Goal: Complete application form

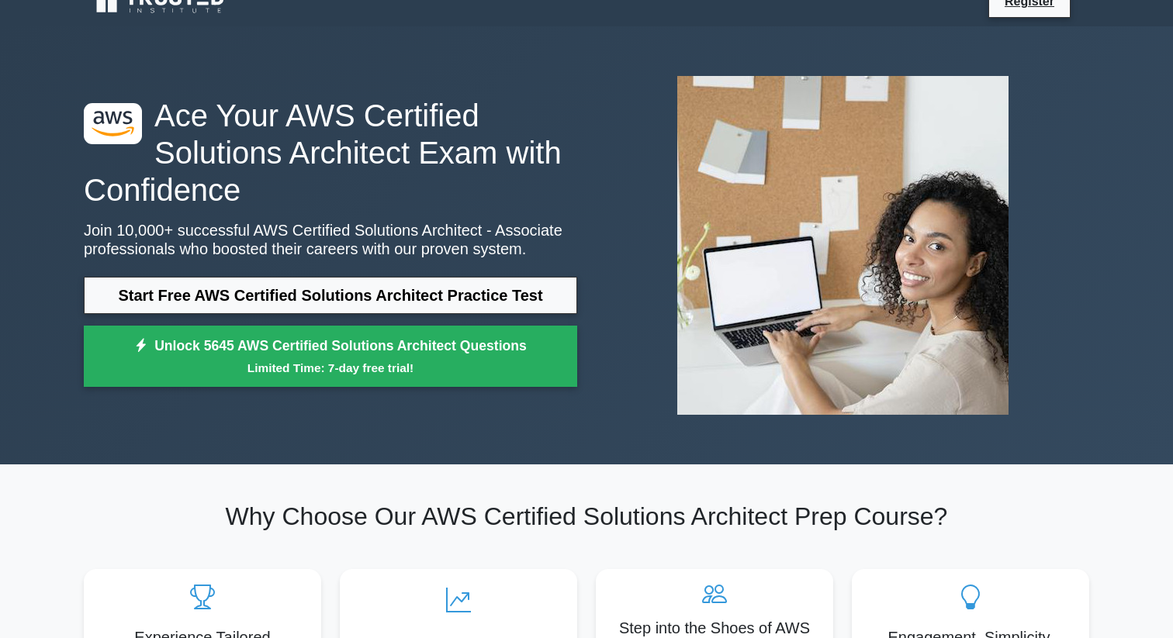
scroll to position [24, 0]
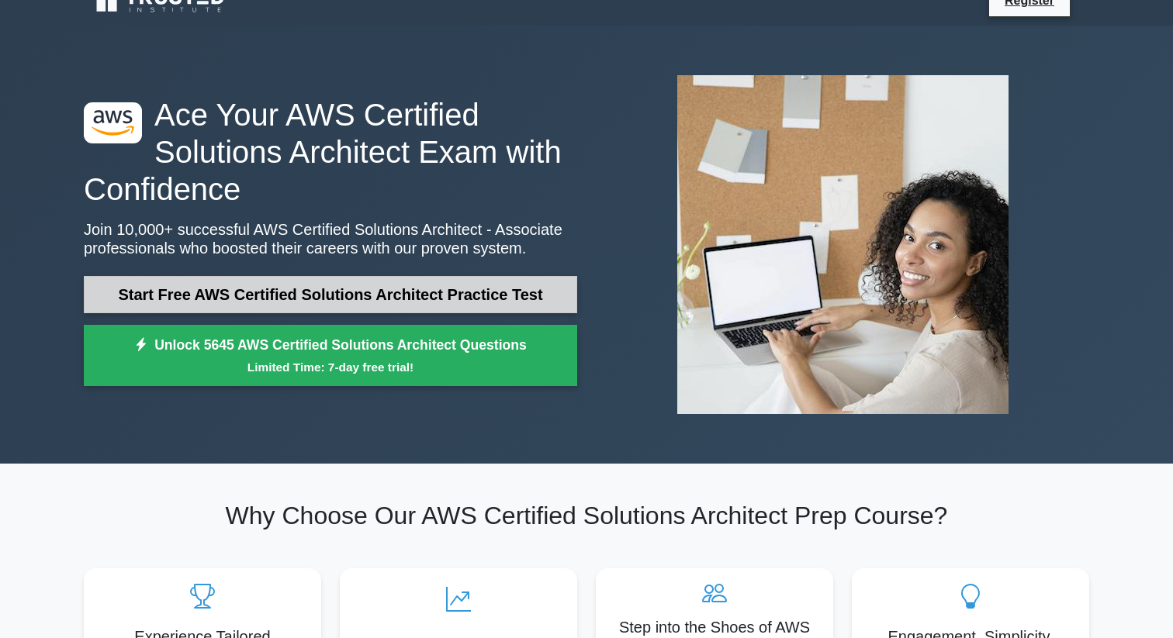
click at [302, 288] on link "Start Free AWS Certified Solutions Architect Practice Test" at bounding box center [330, 294] width 493 height 37
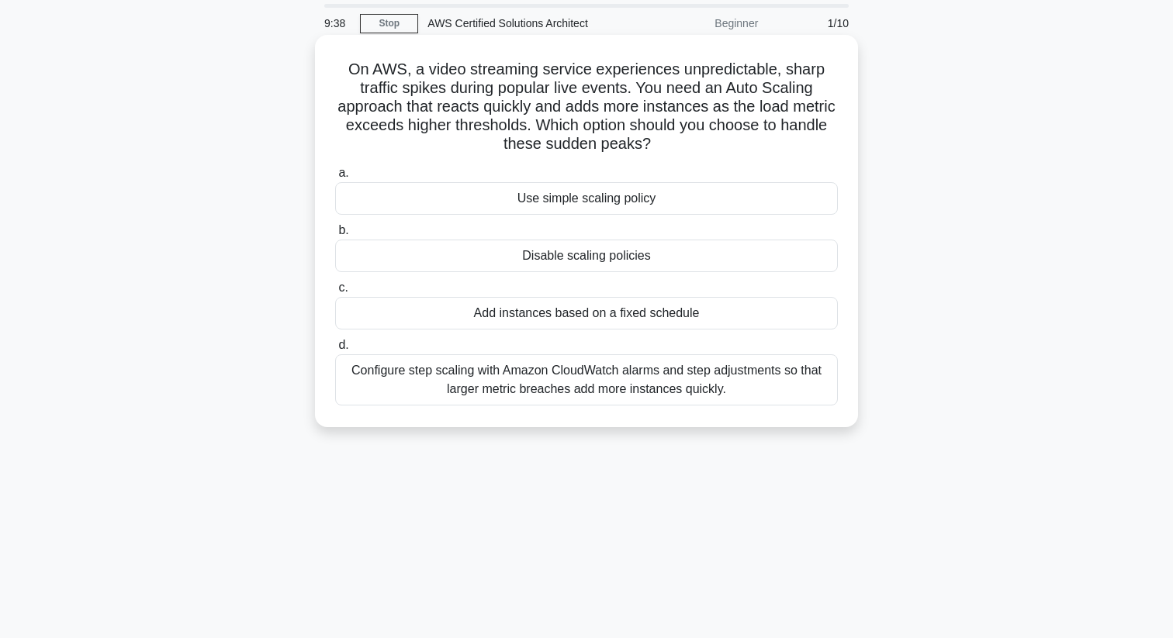
scroll to position [51, 0]
click at [607, 386] on div "Configure step scaling with Amazon CloudWatch alarms and step adjustments so th…" at bounding box center [586, 380] width 503 height 51
click at [335, 351] on input "d. Configure step scaling with Amazon CloudWatch alarms and step adjustments so…" at bounding box center [335, 346] width 0 height 10
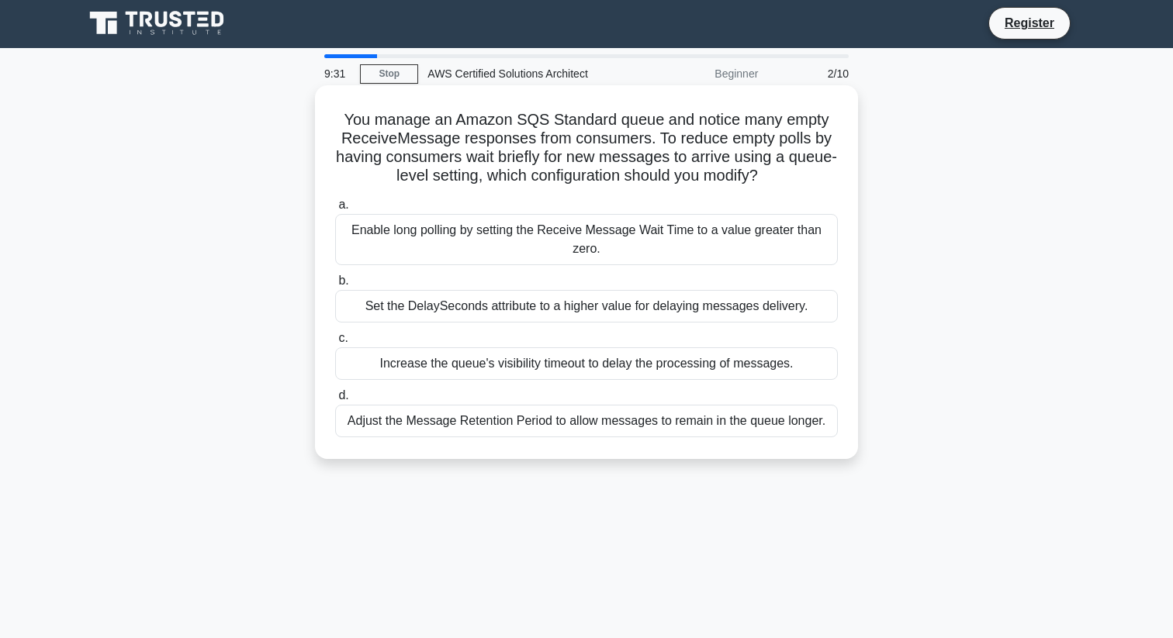
scroll to position [0, 0]
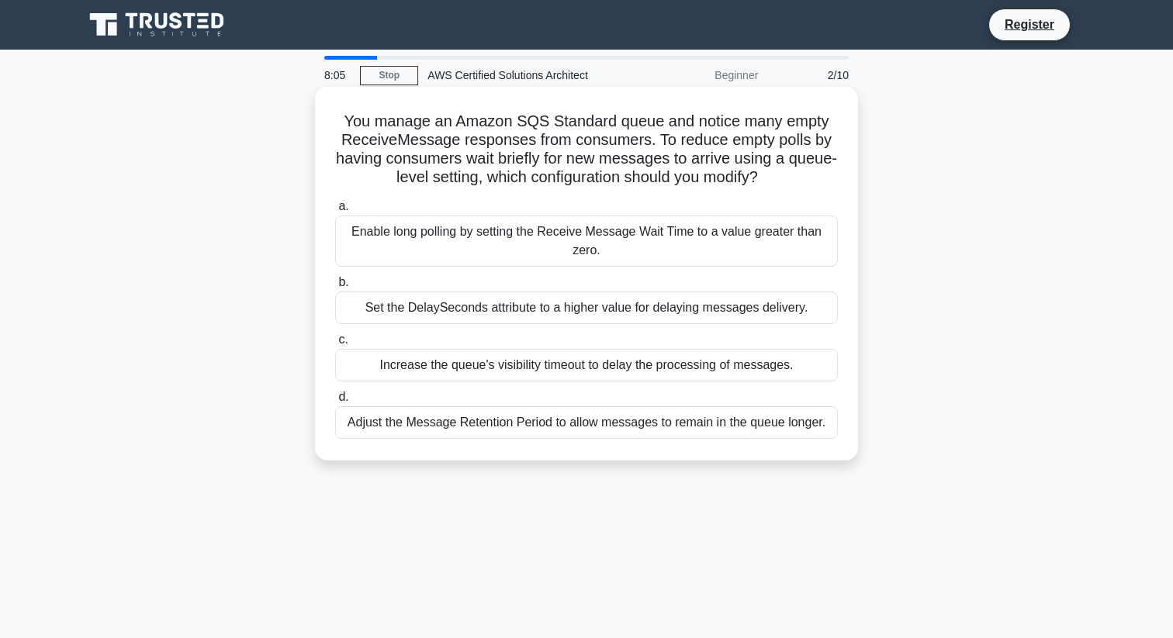
click at [539, 425] on div "Adjust the Message Retention Period to allow messages to remain in the queue lo…" at bounding box center [586, 422] width 503 height 33
click at [335, 403] on input "d. Adjust the Message Retention Period to allow messages to remain in the queue…" at bounding box center [335, 398] width 0 height 10
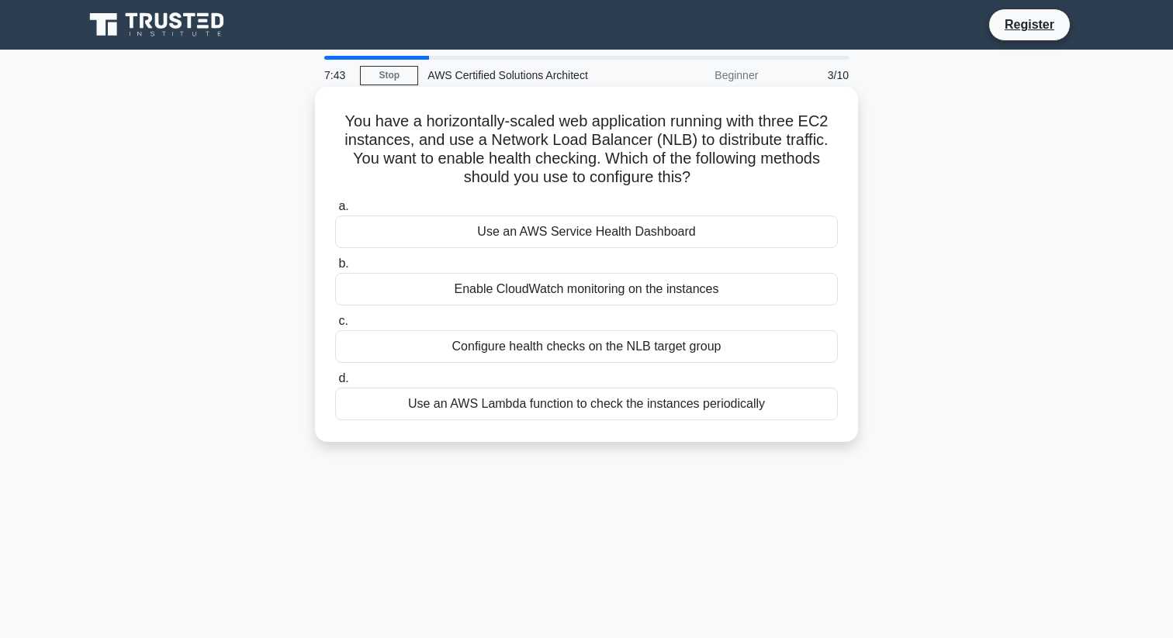
click at [606, 351] on div "Configure health checks on the NLB target group" at bounding box center [586, 346] width 503 height 33
click at [335, 327] on input "c. Configure health checks on the NLB target group" at bounding box center [335, 322] width 0 height 10
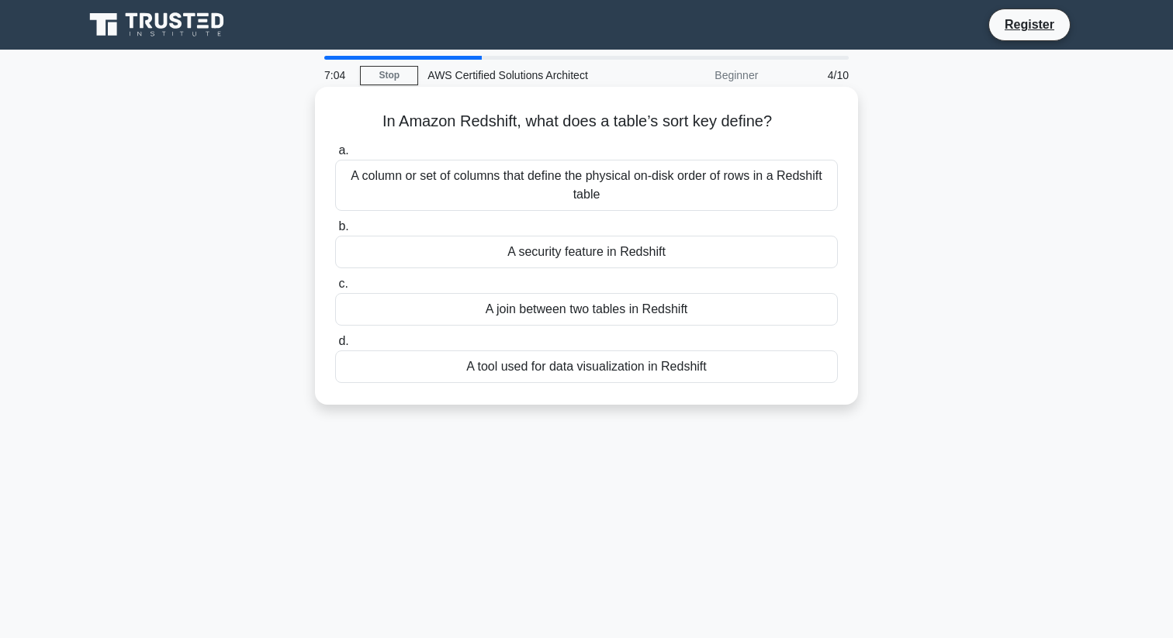
click at [511, 189] on div "A column or set of columns that define the physical on-disk order of rows in a …" at bounding box center [586, 185] width 503 height 51
click at [335, 156] on input "a. A column or set of columns that define the physical on-disk order of rows in…" at bounding box center [335, 151] width 0 height 10
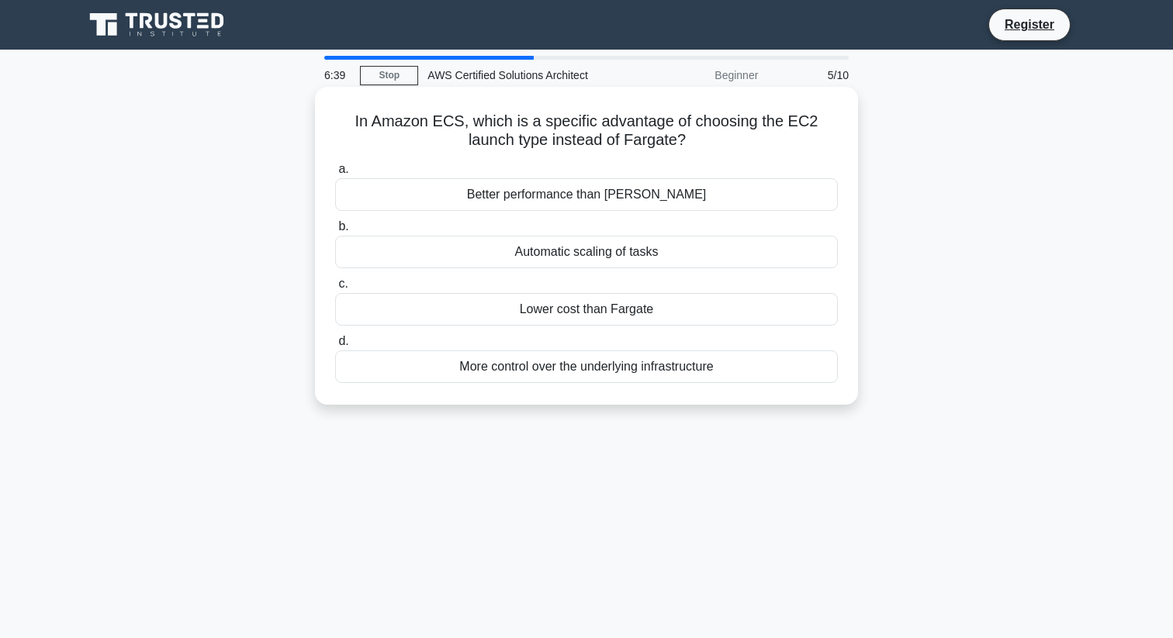
click at [590, 370] on div "More control over the underlying infrastructure" at bounding box center [586, 367] width 503 height 33
click at [335, 347] on input "d. More control over the underlying infrastructure" at bounding box center [335, 342] width 0 height 10
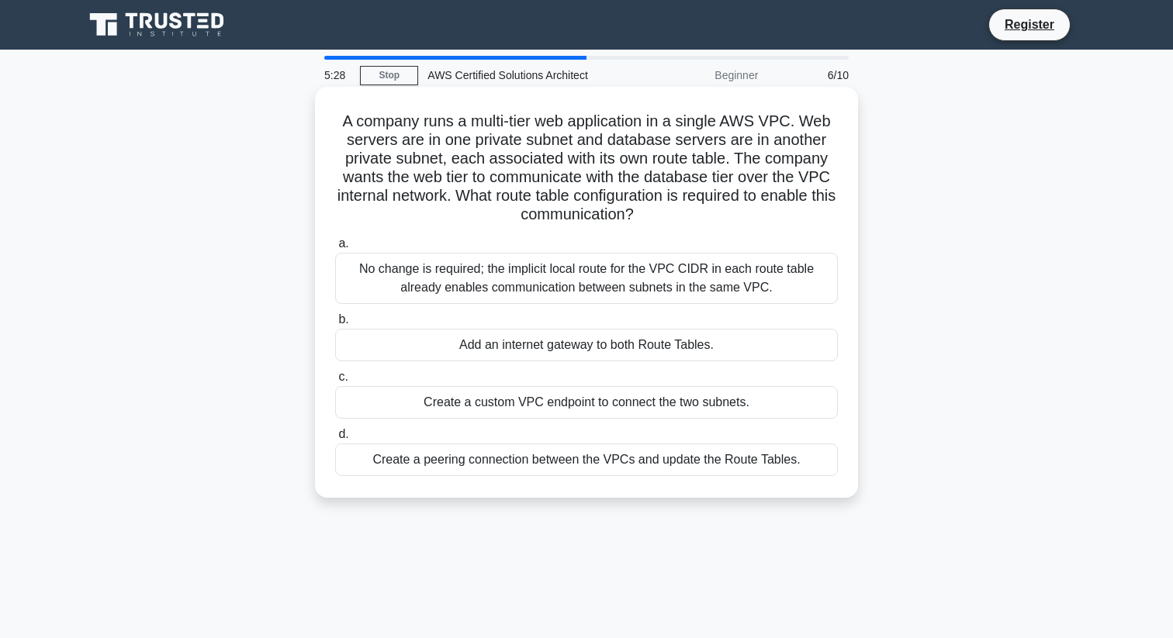
click at [509, 279] on div "No change is required; the implicit local route for the VPC CIDR in each route …" at bounding box center [586, 278] width 503 height 51
click at [335, 249] on input "a. No change is required; the implicit local route for the VPC CIDR in each rou…" at bounding box center [335, 244] width 0 height 10
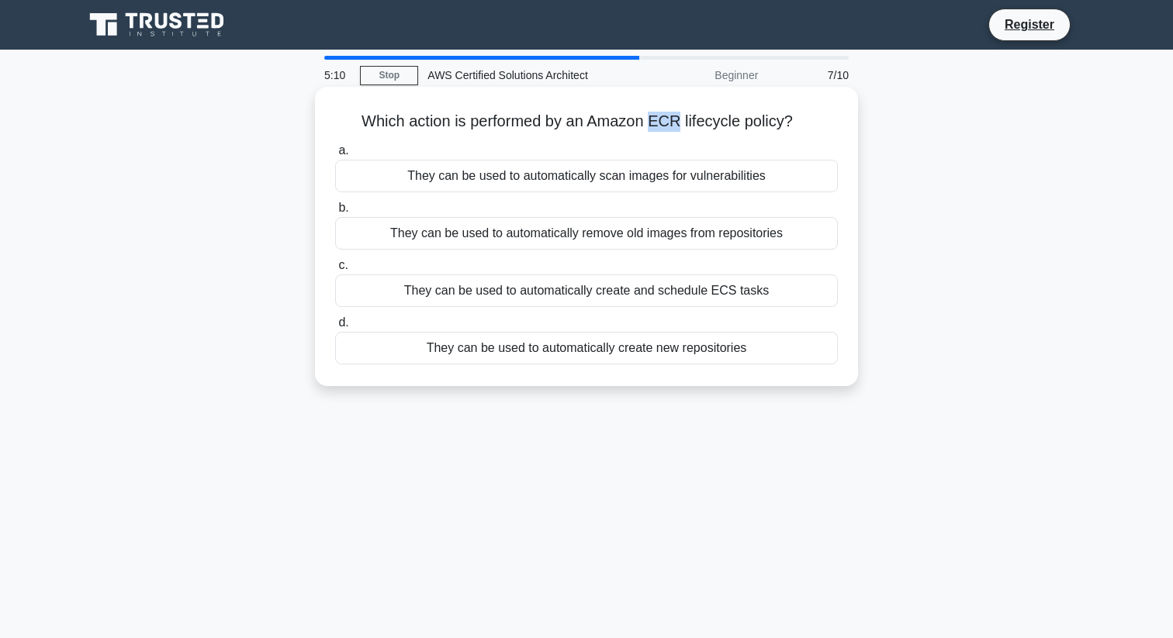
copy h5 "ECR"
drag, startPoint x: 649, startPoint y: 118, endPoint x: 676, endPoint y: 123, distance: 26.8
click at [676, 123] on h5 "Which action is performed by an Amazon ECR lifecycle policy? .spinner_0XTQ{tran…" at bounding box center [587, 122] width 506 height 20
click at [543, 243] on div "They can be used to automatically remove old images from repositories" at bounding box center [586, 233] width 503 height 33
click at [335, 213] on input "b. They can be used to automatically remove old images from repositories" at bounding box center [335, 208] width 0 height 10
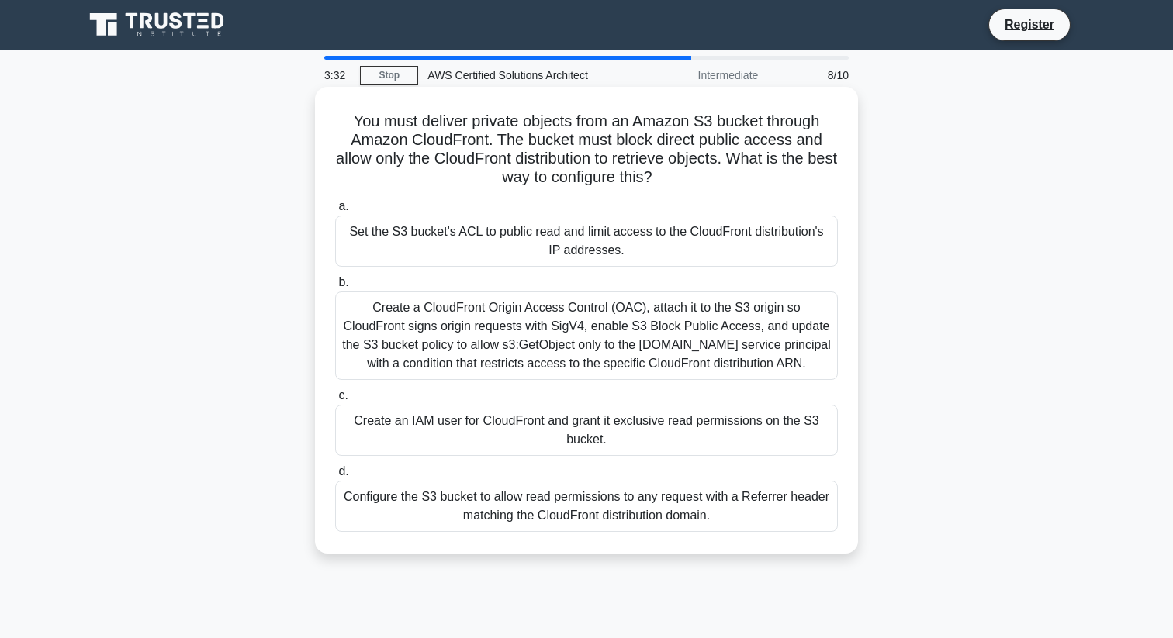
click at [583, 358] on div "Create a CloudFront Origin Access Control (OAC), attach it to the S3 origin so …" at bounding box center [586, 336] width 503 height 88
click at [335, 288] on input "b. Create a CloudFront Origin Access Control (OAC), attach it to the S3 origin …" at bounding box center [335, 283] width 0 height 10
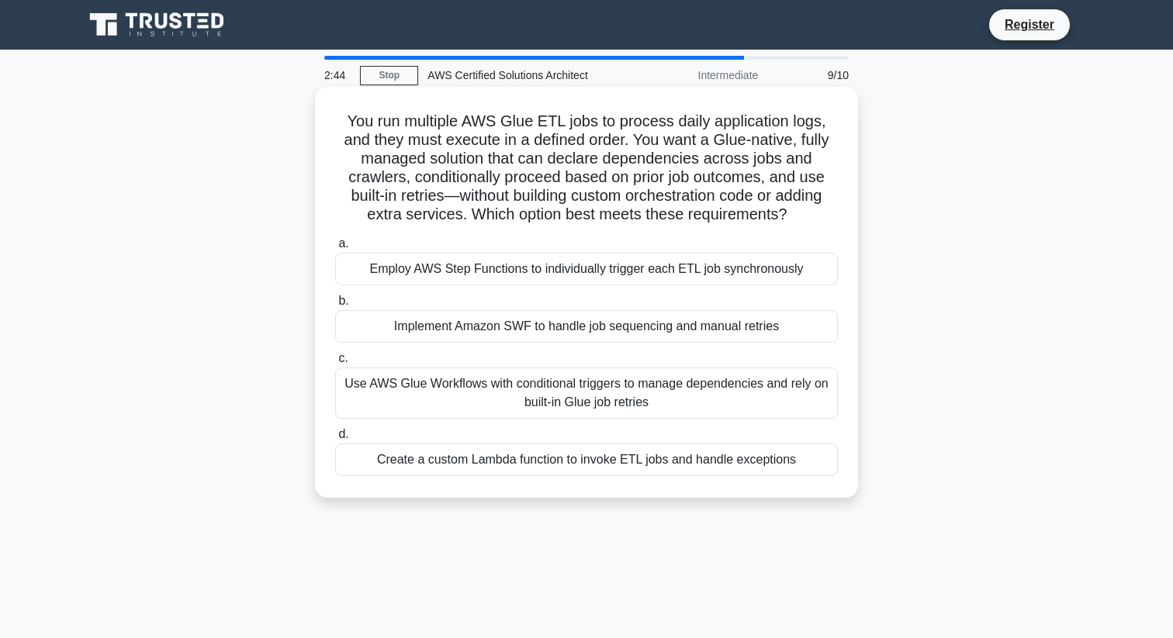
click at [639, 410] on div "Use AWS Glue Workflows with conditional triggers to manage dependencies and rel…" at bounding box center [586, 393] width 503 height 51
click at [335, 364] on input "c. Use AWS Glue Workflows with conditional triggers to manage dependencies and …" at bounding box center [335, 359] width 0 height 10
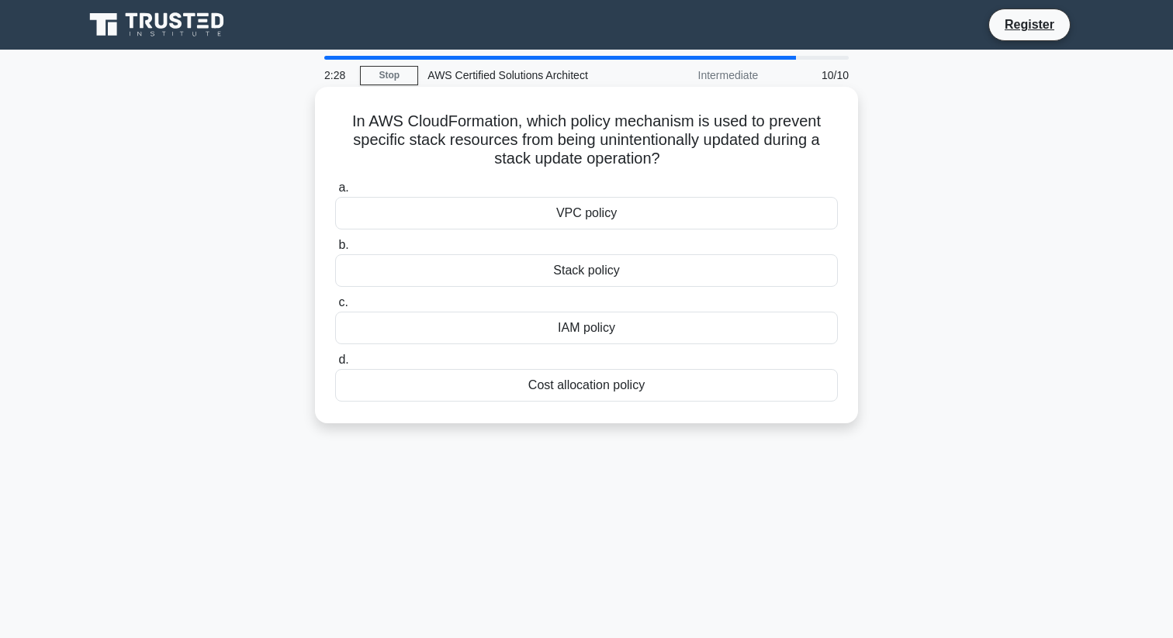
click at [590, 275] on div "Stack policy" at bounding box center [586, 270] width 503 height 33
click at [335, 251] on input "b. Stack policy" at bounding box center [335, 245] width 0 height 10
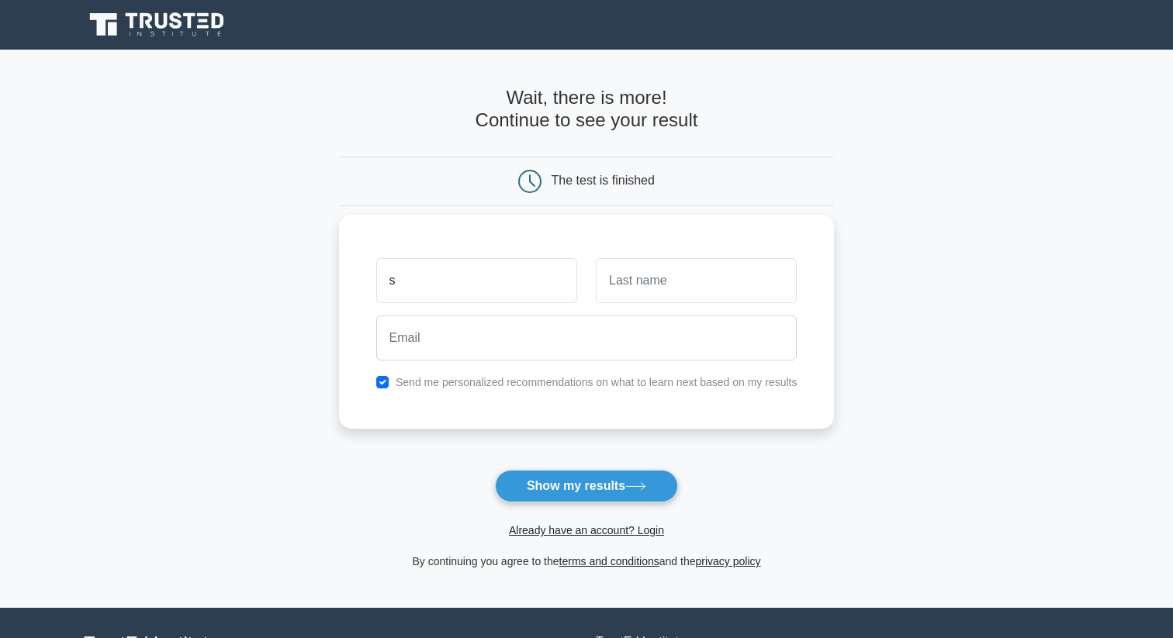
type input "s"
click at [616, 276] on input "text" at bounding box center [696, 280] width 201 height 45
type input "s"
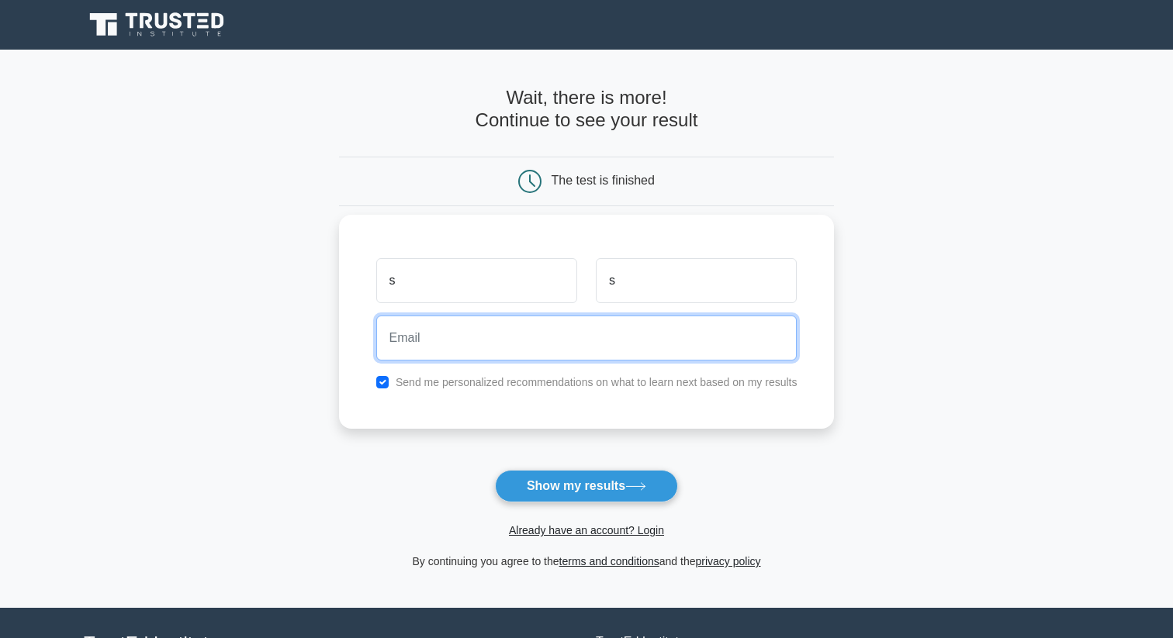
click at [441, 337] on input "email" at bounding box center [586, 338] width 421 height 45
type input "[EMAIL_ADDRESS][DOMAIN_NAME]"
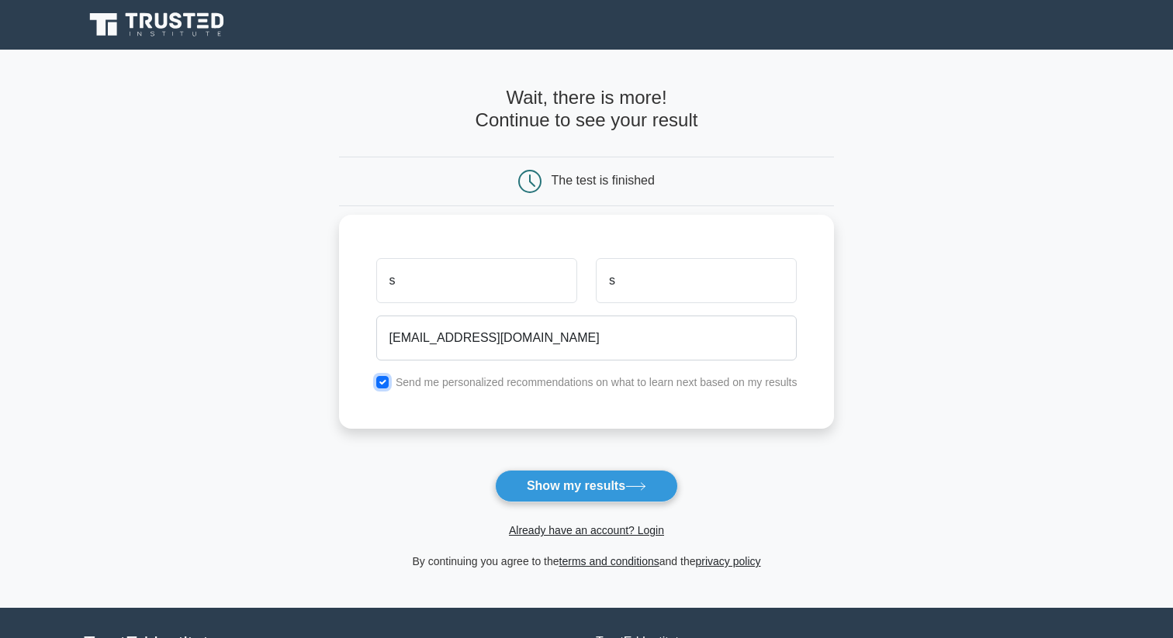
click at [382, 384] on input "checkbox" at bounding box center [382, 382] width 12 height 12
checkbox input "false"
click at [591, 493] on button "Show my results" at bounding box center [586, 486] width 183 height 33
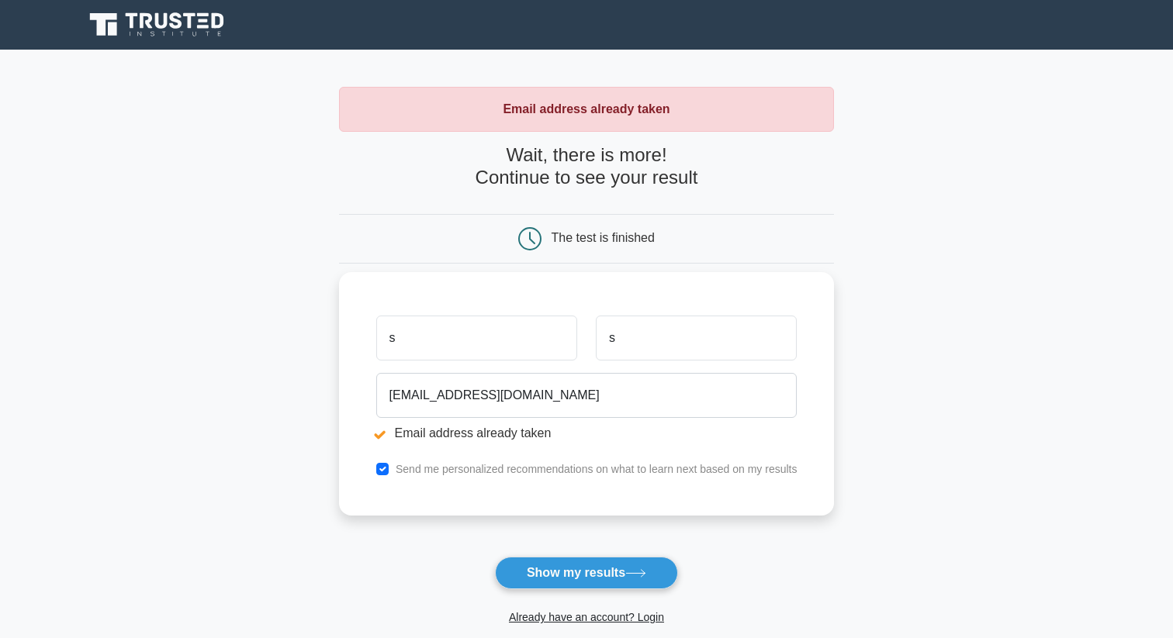
click at [476, 344] on input "s" at bounding box center [476, 338] width 201 height 45
type input "Sergei"
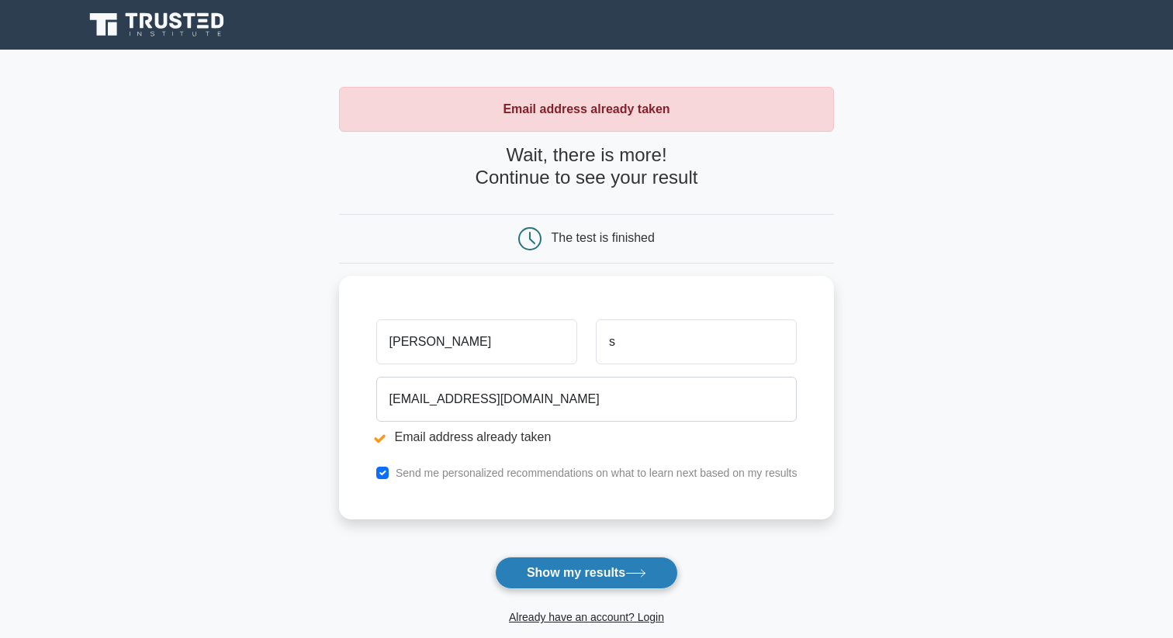
click at [578, 571] on button "Show my results" at bounding box center [586, 573] width 183 height 33
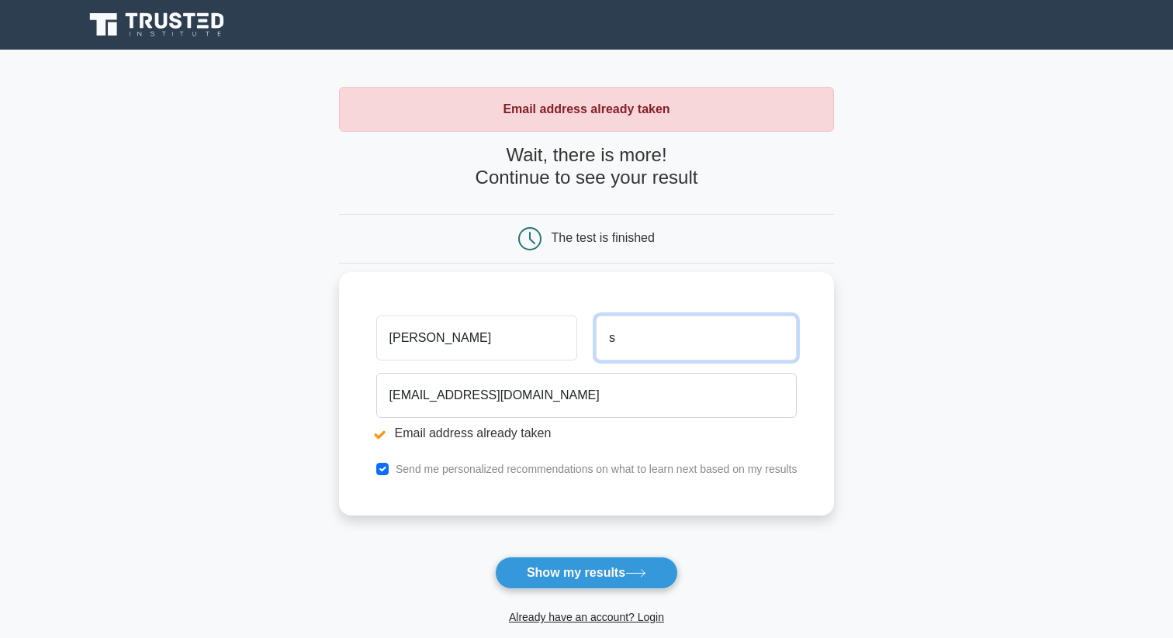
click at [621, 345] on input "s" at bounding box center [696, 338] width 201 height 45
type input "Shestakov"
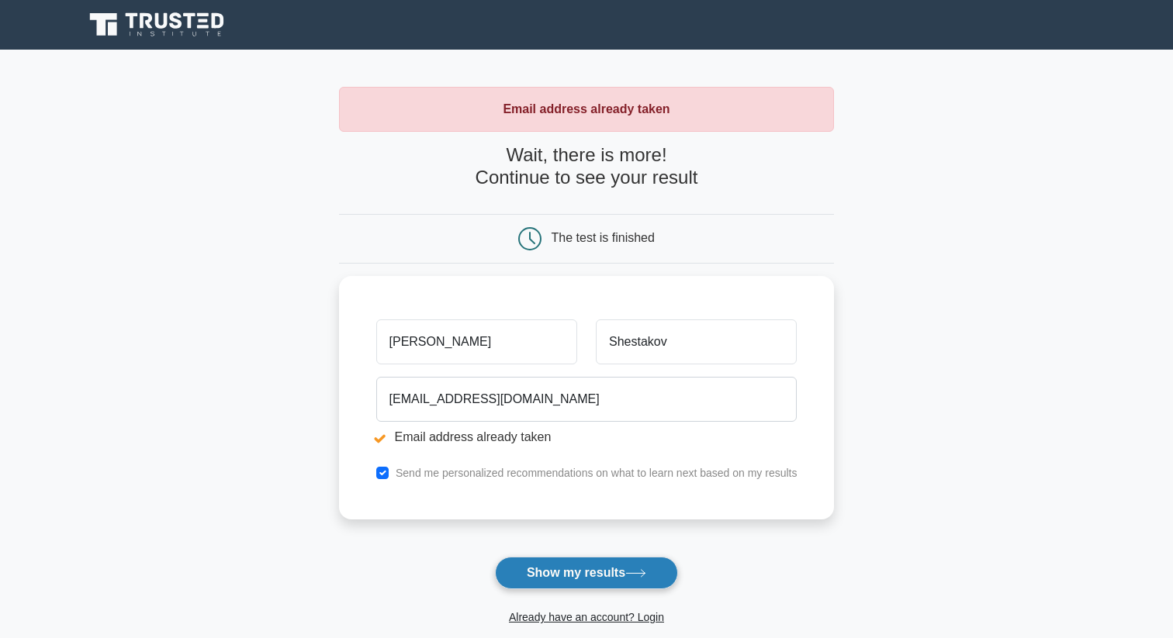
click at [555, 586] on button "Show my results" at bounding box center [586, 573] width 183 height 33
